Goal: Communication & Community: Answer question/provide support

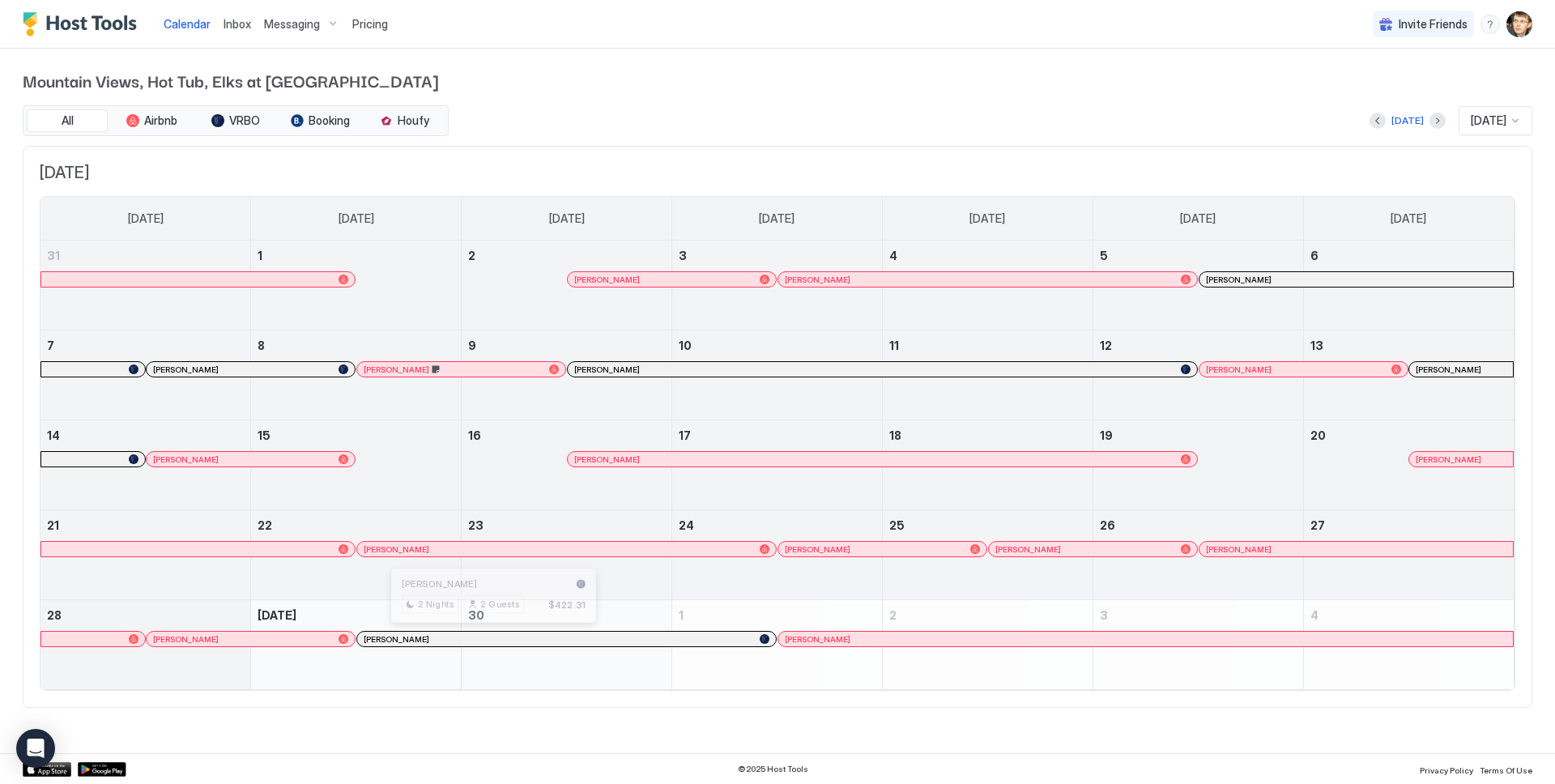
click at [487, 637] on div at bounding box center [487, 638] width 13 height 13
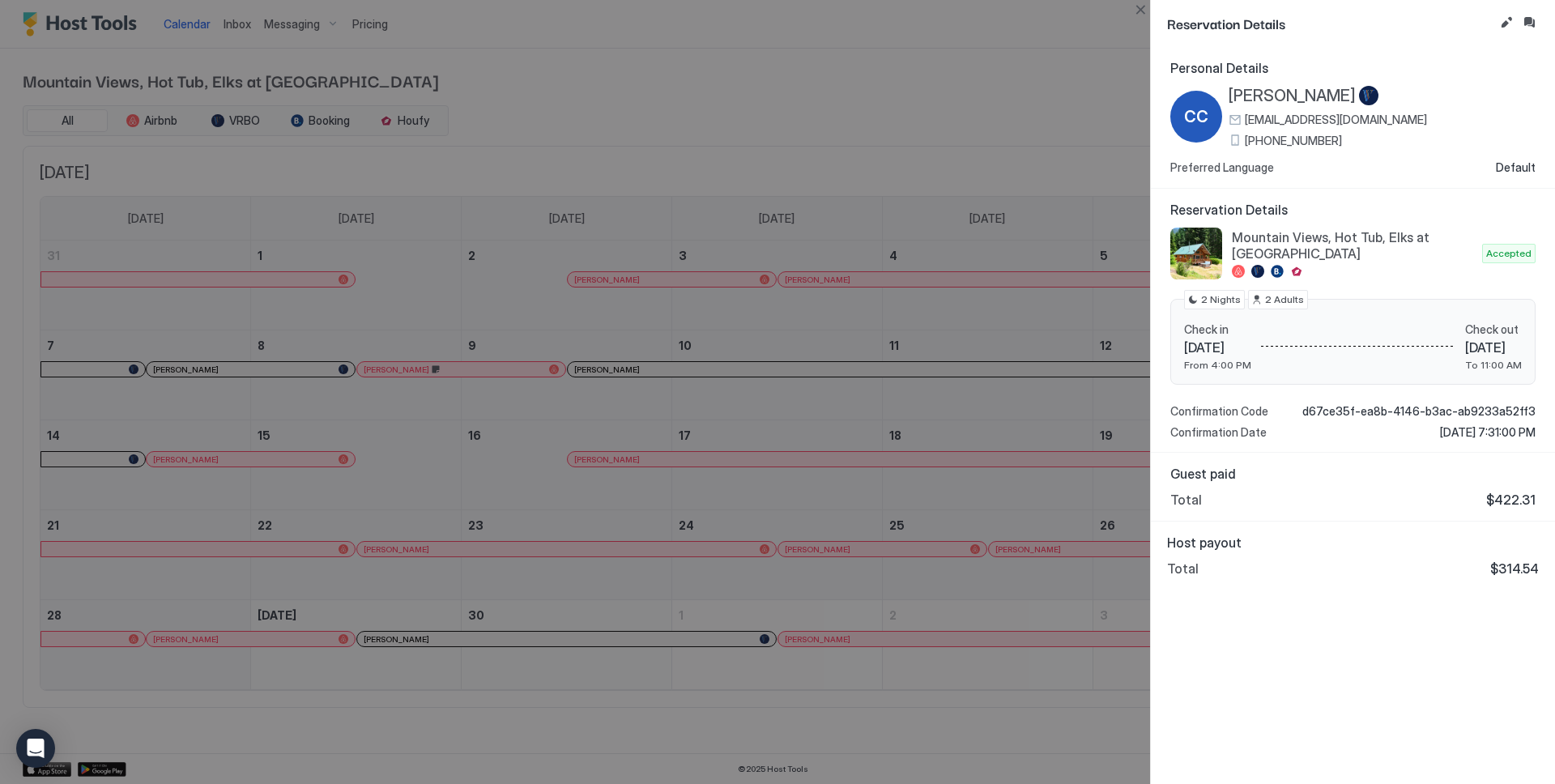
click at [958, 134] on div at bounding box center [778, 392] width 1555 height 784
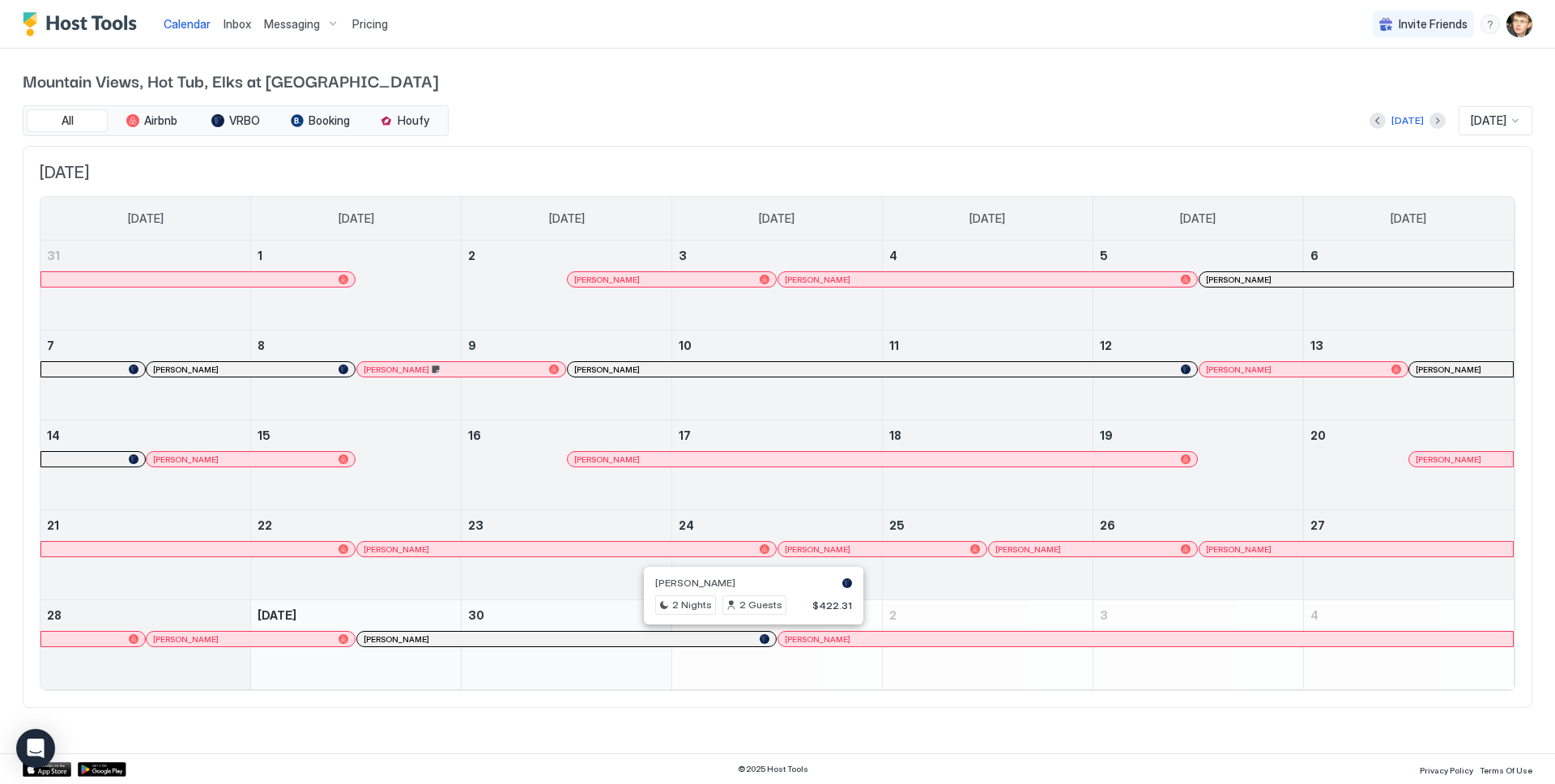
click at [747, 639] on div at bounding box center [747, 638] width 13 height 13
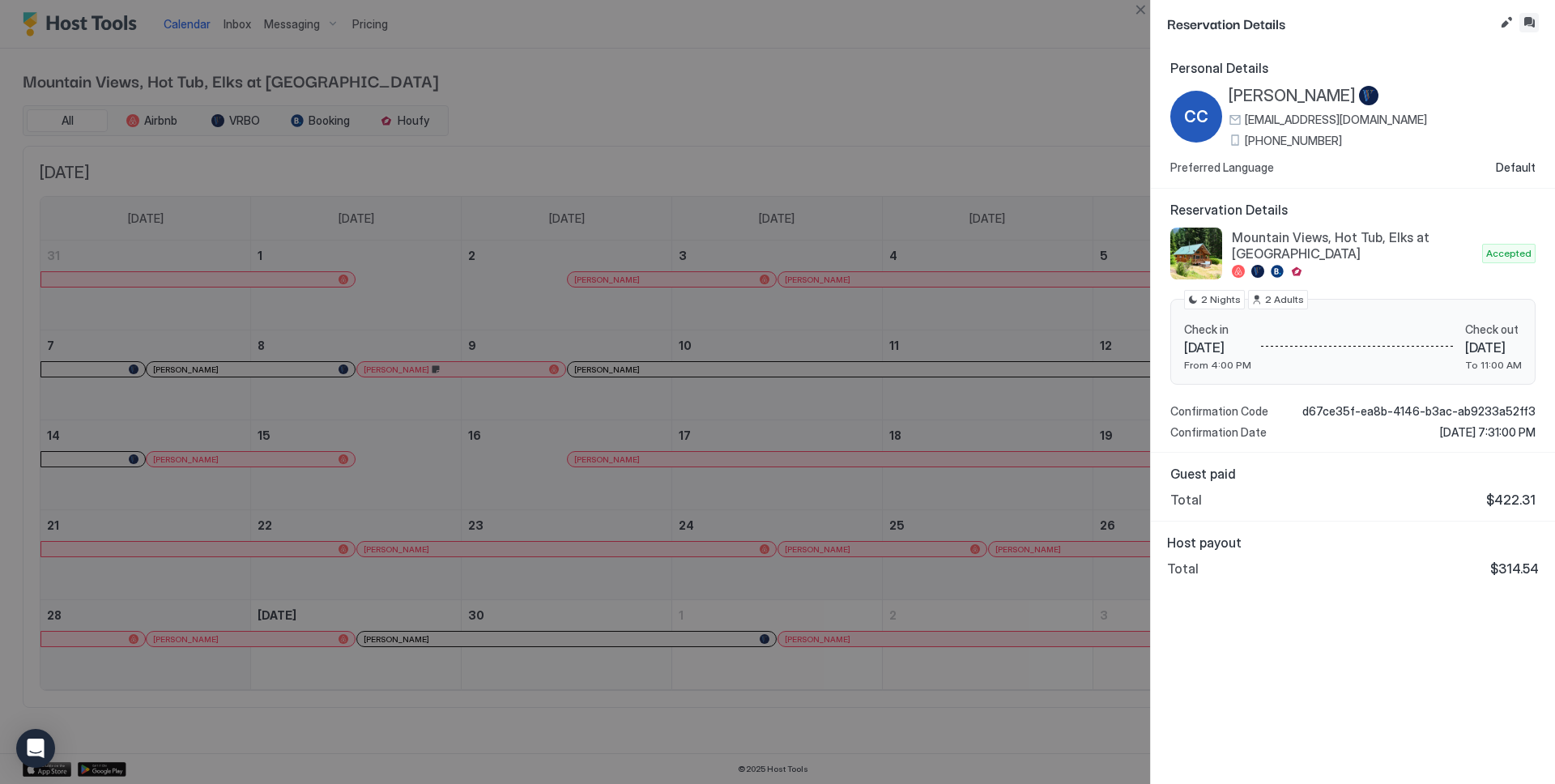
click at [1527, 23] on button "Inbox" at bounding box center [1530, 22] width 19 height 19
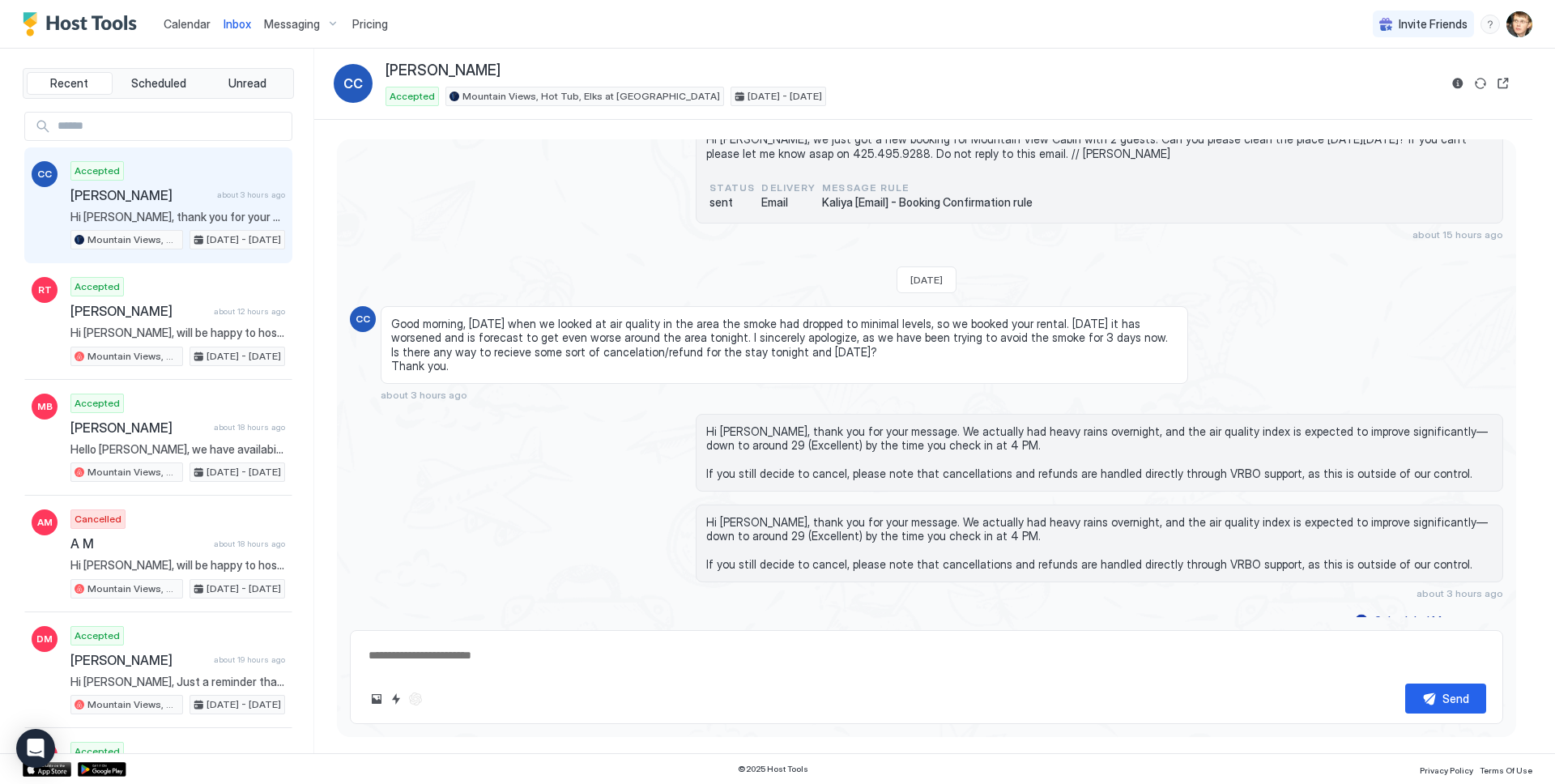
scroll to position [1888, 0]
click at [399, 702] on button "Quick reply" at bounding box center [396, 699] width 19 height 19
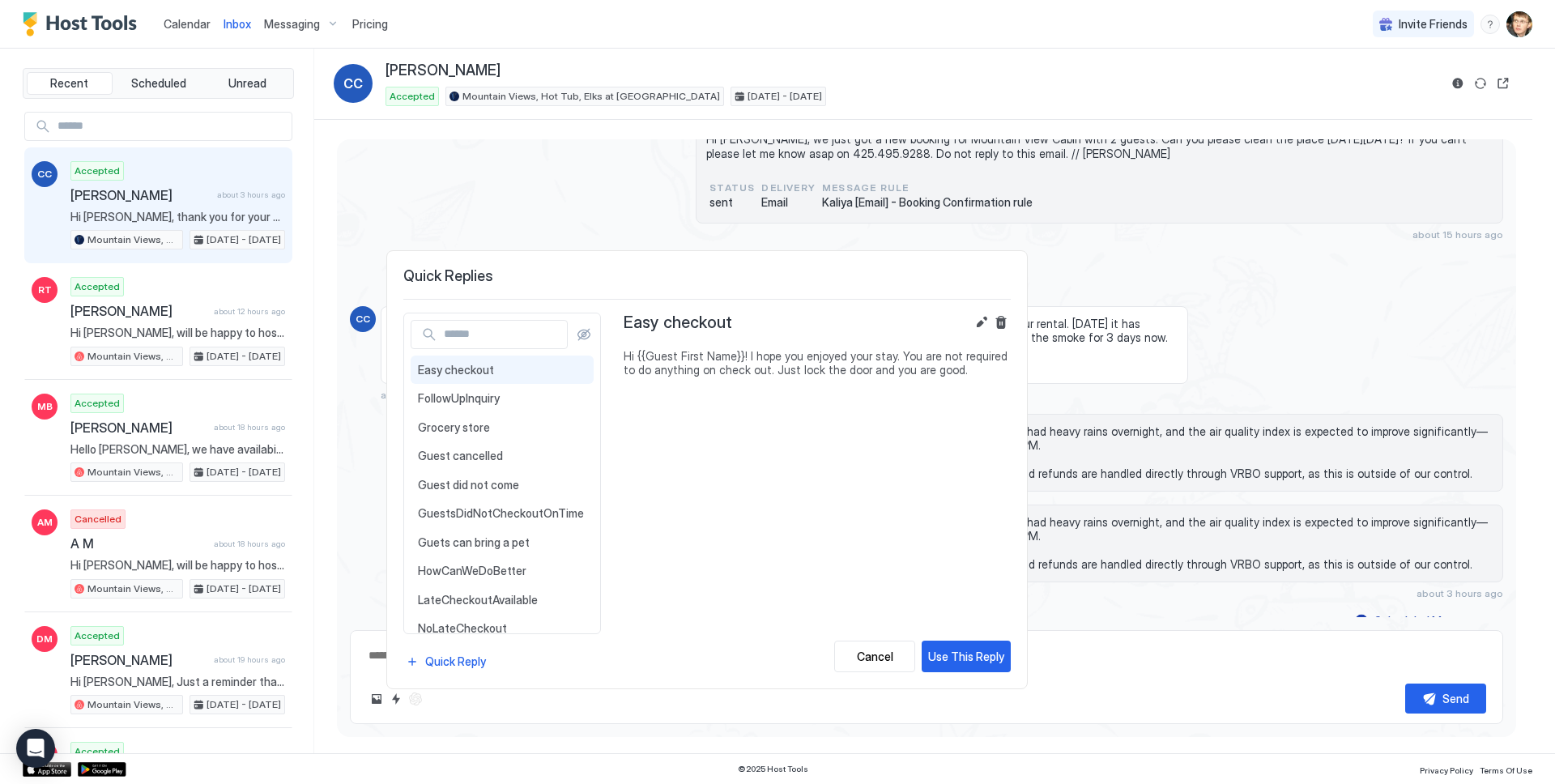
click at [1190, 292] on div at bounding box center [778, 392] width 1555 height 784
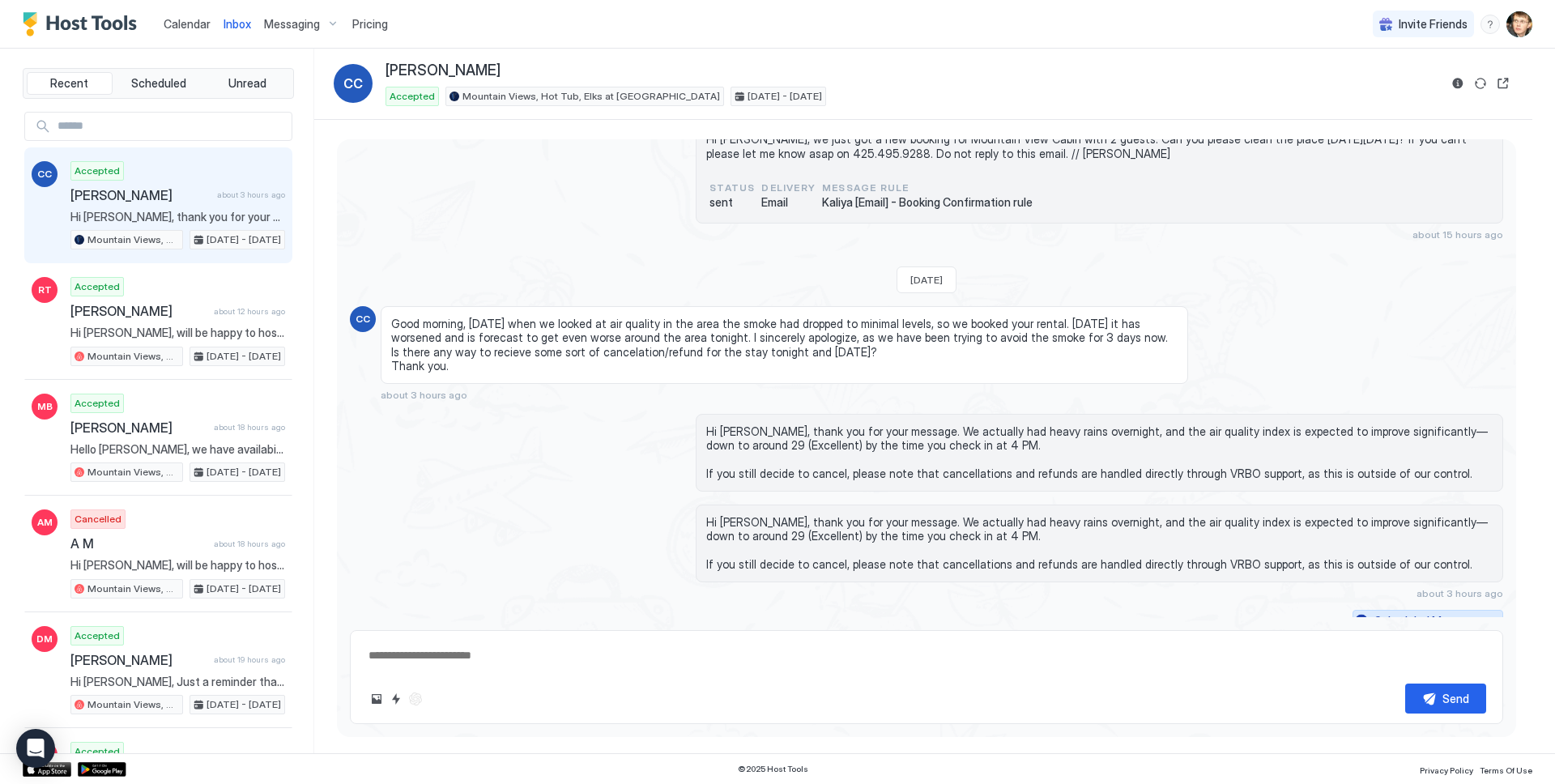
click at [1392, 612] on div "Scheduled Messages" at bounding box center [1429, 621] width 110 height 17
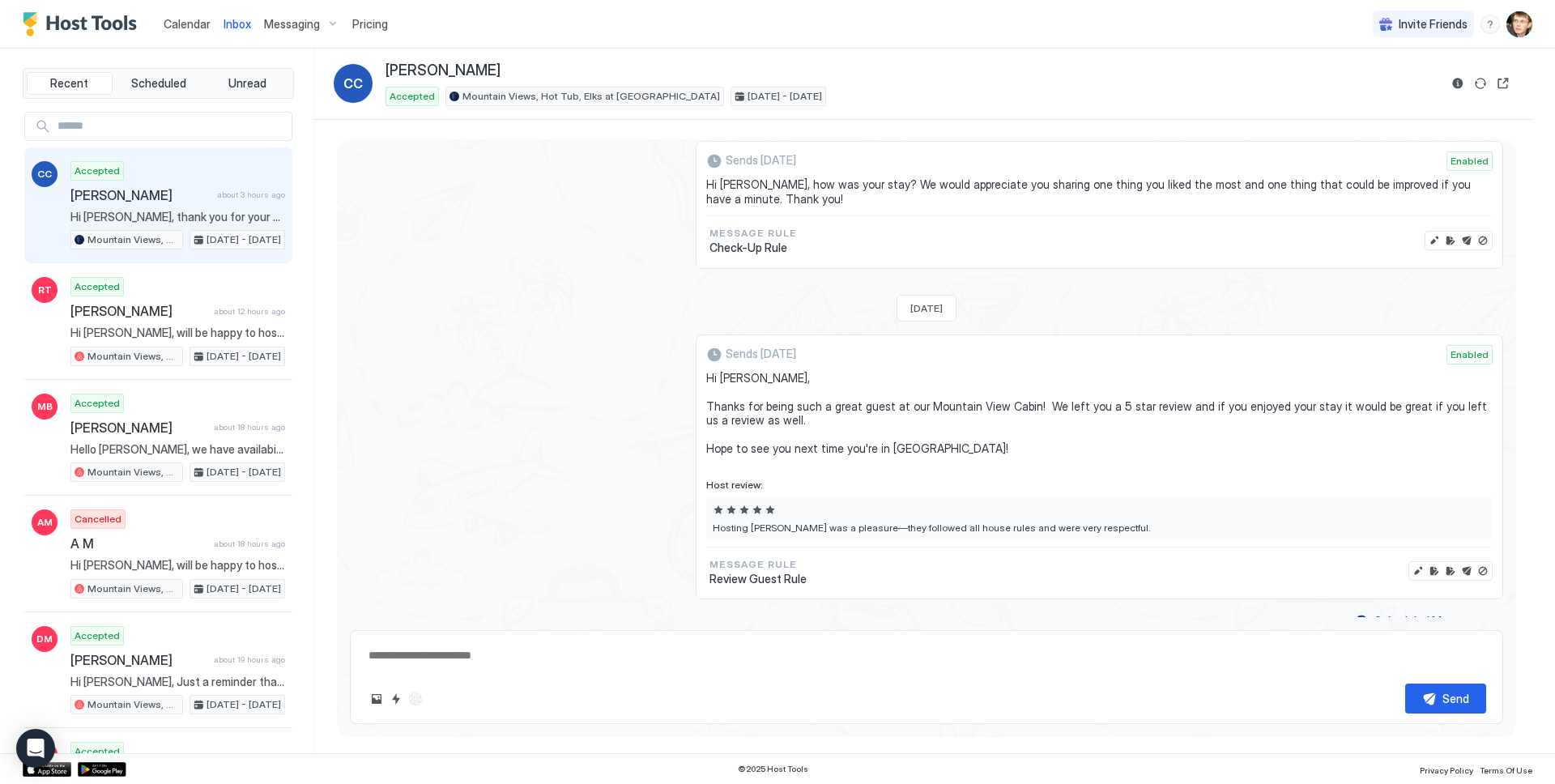
scroll to position [2943, 0]
click at [1483, 563] on button "Disable message & review" at bounding box center [1483, 571] width 17 height 16
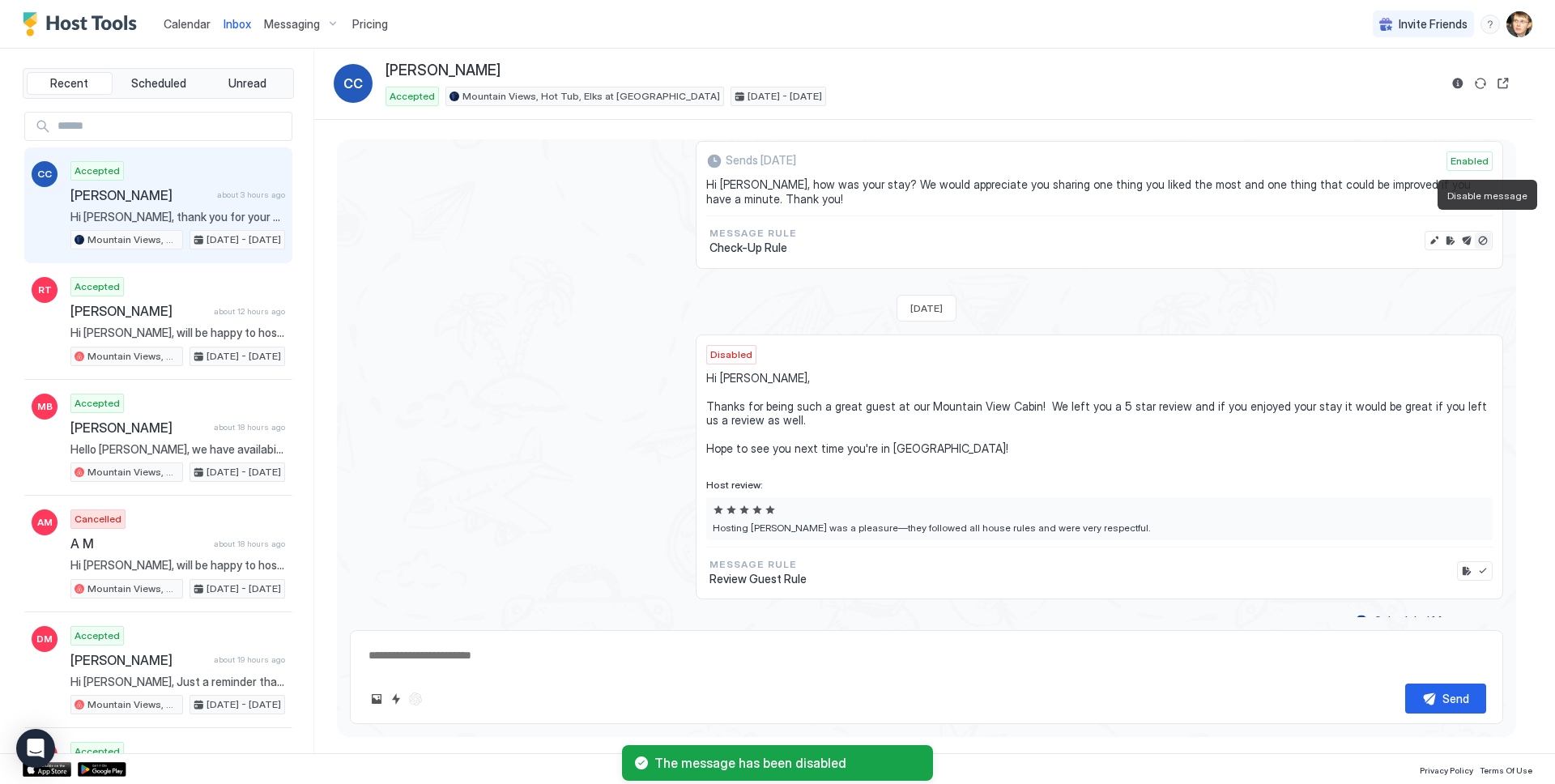
click at [1486, 232] on button "Disable message" at bounding box center [1483, 240] width 17 height 16
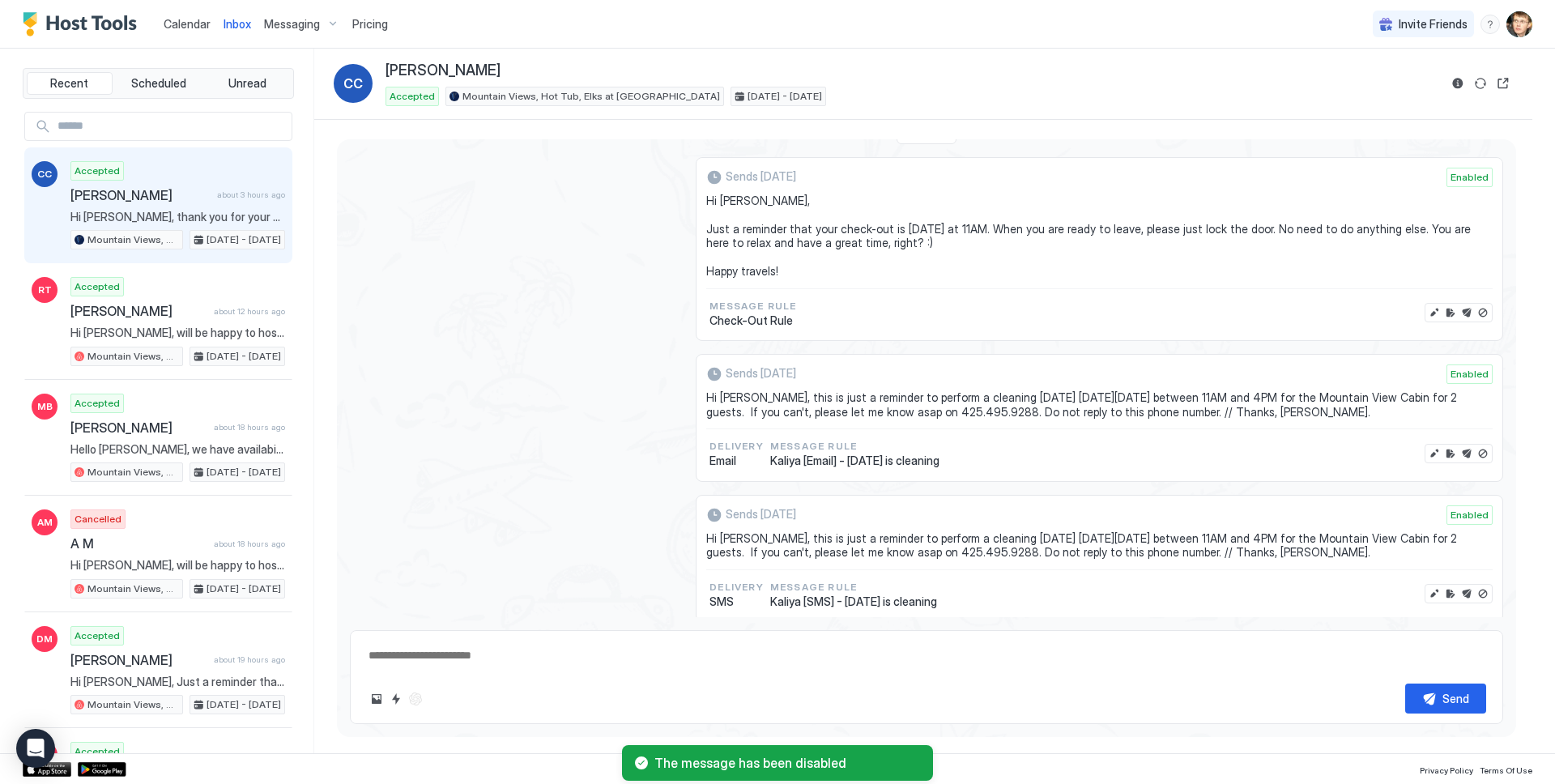
scroll to position [2401, 0]
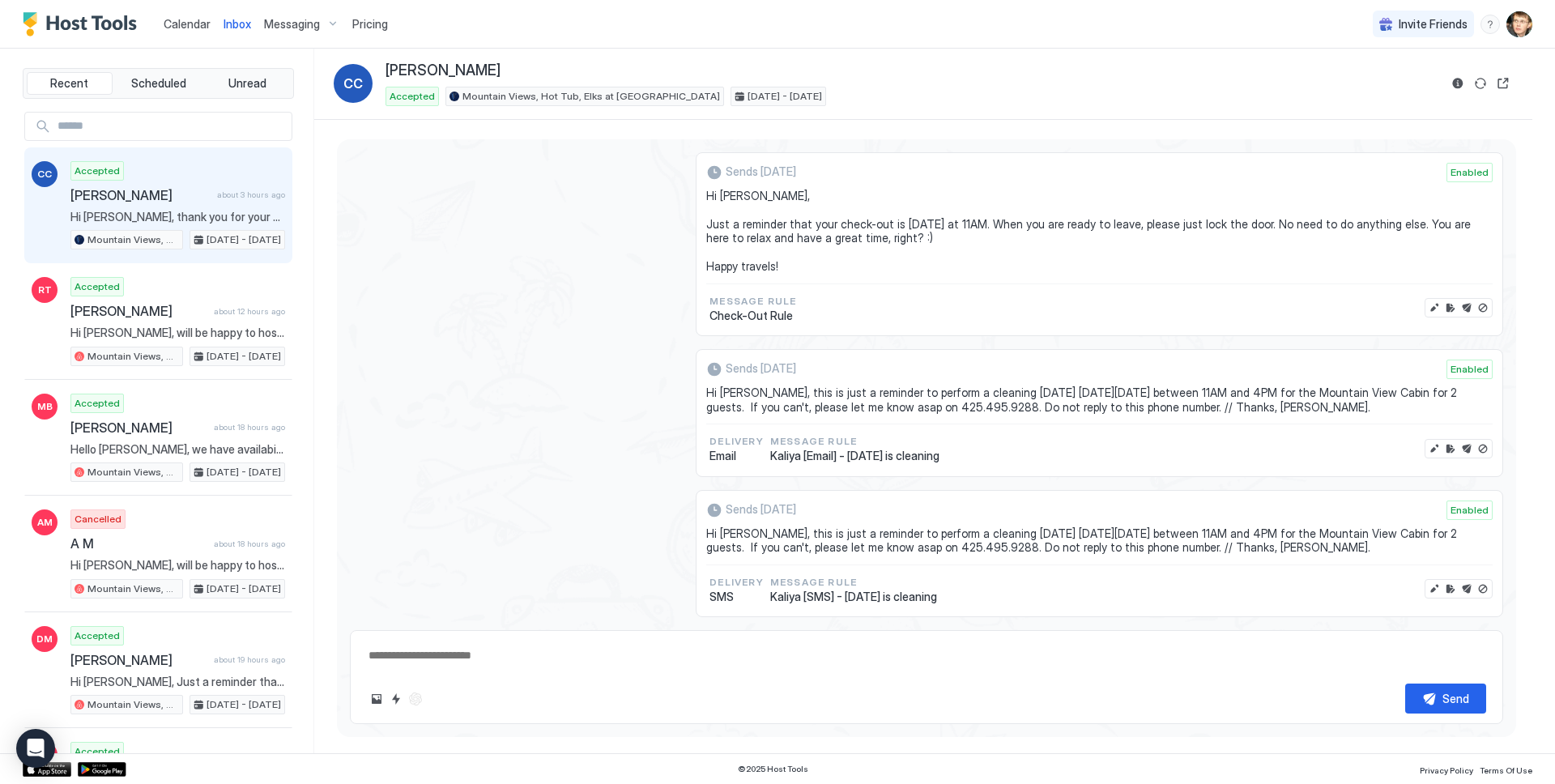
type textarea "*"
click at [368, 283] on div "Sends [DATE] Enabled Hi [PERSON_NAME], Just a reminder that your check-out is […" at bounding box center [926, 245] width 1153 height 184
